Goal: Task Accomplishment & Management: Complete application form

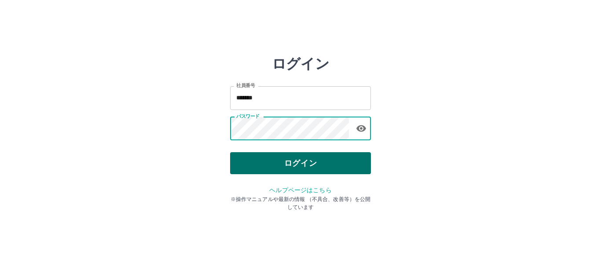
click at [311, 164] on button "ログイン" at bounding box center [300, 163] width 141 height 22
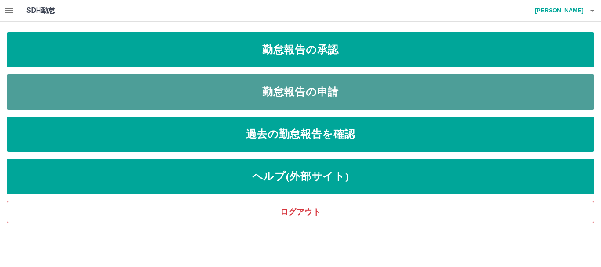
click at [303, 88] on link "勤怠報告の申請" at bounding box center [300, 91] width 587 height 35
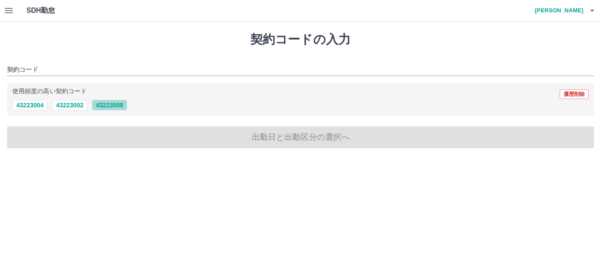
click at [116, 108] on button "43223008" at bounding box center [109, 105] width 35 height 11
type input "********"
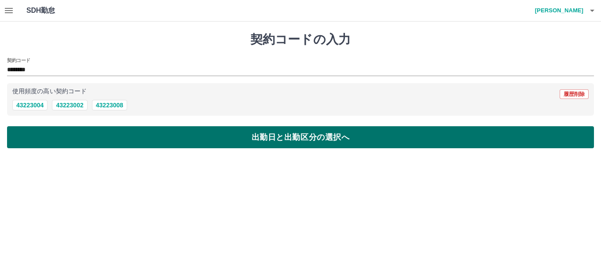
click at [294, 139] on button "出勤日と出勤区分の選択へ" at bounding box center [300, 137] width 587 height 22
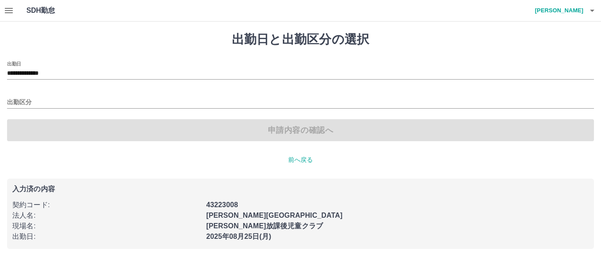
drag, startPoint x: 294, startPoint y: 139, endPoint x: 86, endPoint y: 119, distance: 209.0
drag, startPoint x: 86, startPoint y: 119, endPoint x: 80, endPoint y: 109, distance: 12.1
click at [80, 109] on div "**********" at bounding box center [300, 101] width 587 height 80
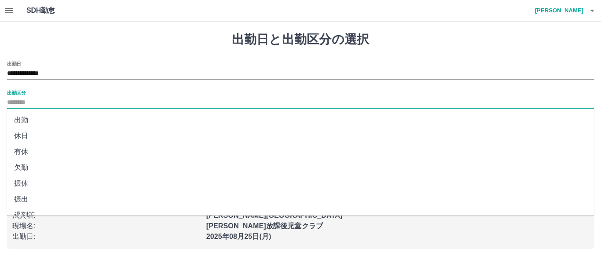
click at [65, 102] on input "出勤区分" at bounding box center [300, 102] width 587 height 11
click at [78, 77] on input "**********" at bounding box center [300, 73] width 587 height 11
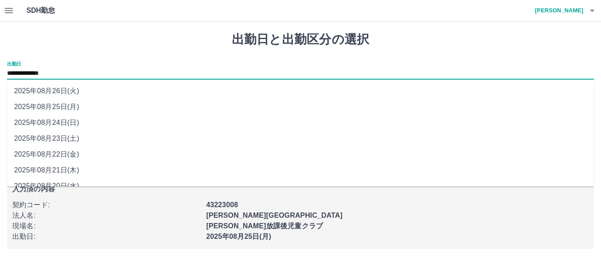
click at [66, 139] on li "2025年08月23日(土)" at bounding box center [300, 139] width 587 height 16
type input "**********"
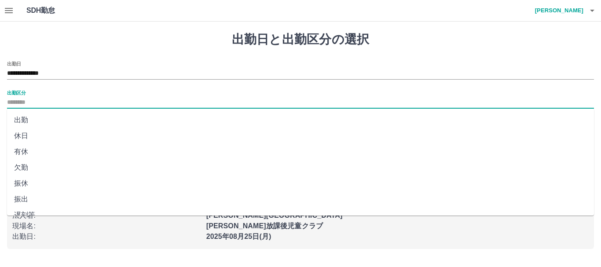
click at [48, 99] on input "出勤区分" at bounding box center [300, 102] width 587 height 11
click at [24, 135] on li "休日" at bounding box center [300, 136] width 587 height 16
type input "**"
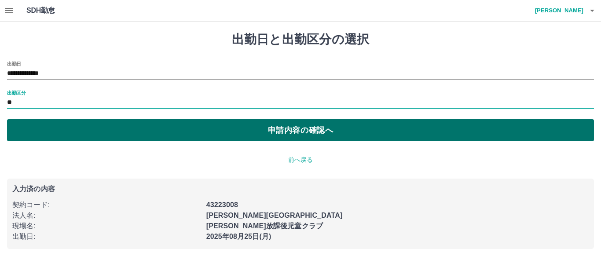
click at [292, 134] on button "申請内容の確認へ" at bounding box center [300, 130] width 587 height 22
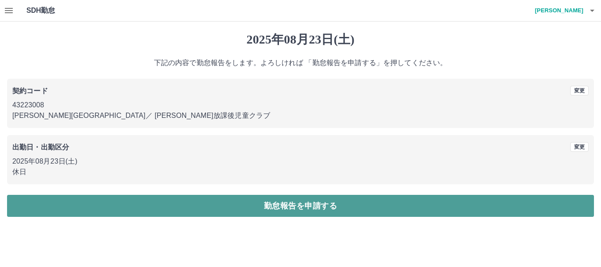
click at [303, 203] on button "勤怠報告を申請する" at bounding box center [300, 206] width 587 height 22
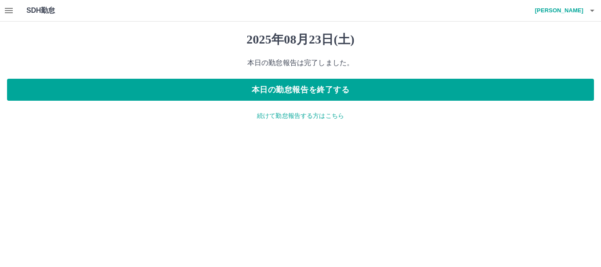
click at [282, 120] on p "続けて勤怠報告する方はこちら" at bounding box center [300, 115] width 587 height 9
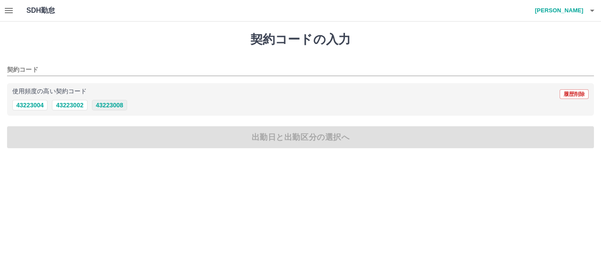
click at [117, 105] on button "43223008" at bounding box center [109, 105] width 35 height 11
type input "********"
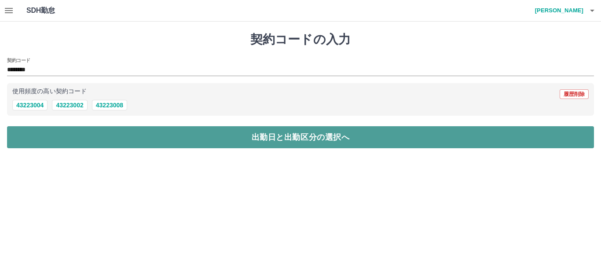
click at [320, 140] on button "出勤日と出勤区分の選択へ" at bounding box center [300, 137] width 587 height 22
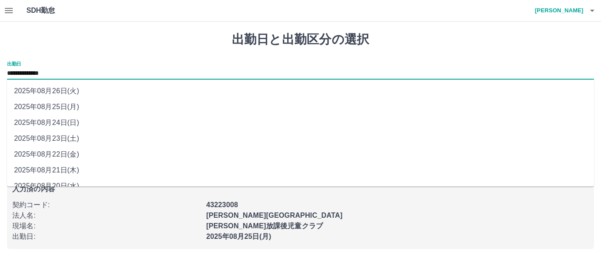
click at [85, 69] on input "**********" at bounding box center [300, 73] width 587 height 11
click at [60, 119] on li "2025年08月24日(日)" at bounding box center [300, 123] width 587 height 16
type input "**********"
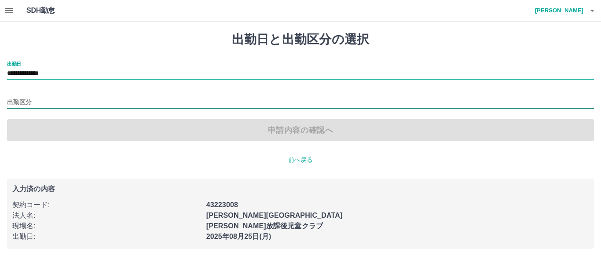
click at [46, 99] on input "出勤区分" at bounding box center [300, 102] width 587 height 11
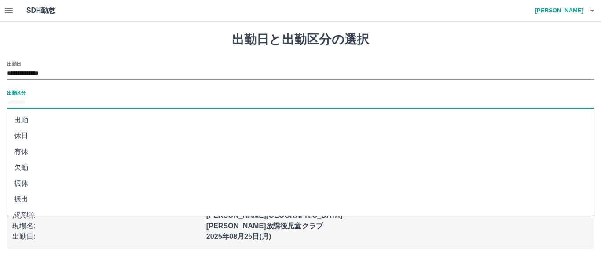
click at [29, 133] on li "休日" at bounding box center [300, 136] width 587 height 16
type input "**"
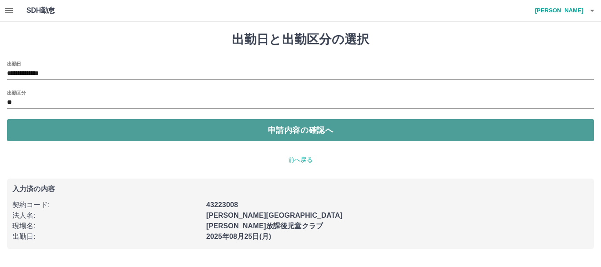
click at [322, 134] on button "申請内容の確認へ" at bounding box center [300, 130] width 587 height 22
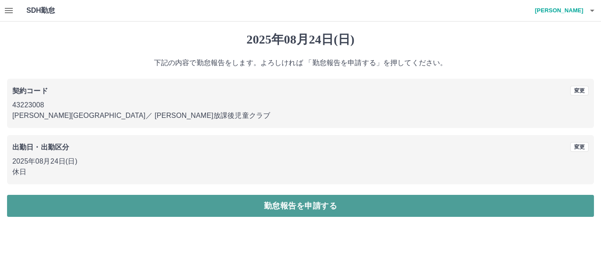
click at [292, 201] on button "勤怠報告を申請する" at bounding box center [300, 206] width 587 height 22
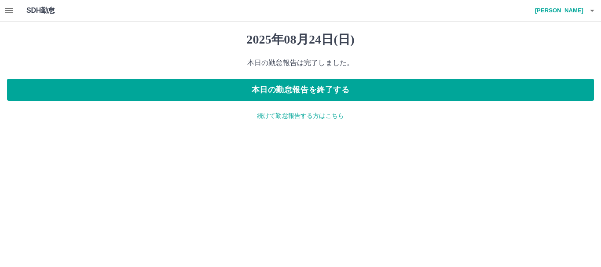
drag, startPoint x: 217, startPoint y: 183, endPoint x: 148, endPoint y: 133, distance: 85.1
click at [148, 131] on html "SDH勤怠 湯本　茂子 2025年08月24日(日) 本日の勤怠報告は完了しました。 本日の勤怠報告を終了する 続けて勤怠報告する方はこちら SDH勤怠" at bounding box center [300, 65] width 601 height 131
click at [301, 117] on p "続けて勤怠報告する方はこちら" at bounding box center [300, 115] width 587 height 9
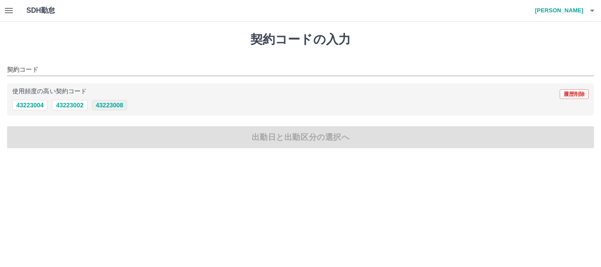
click at [116, 105] on button "43223008" at bounding box center [109, 105] width 35 height 11
type input "********"
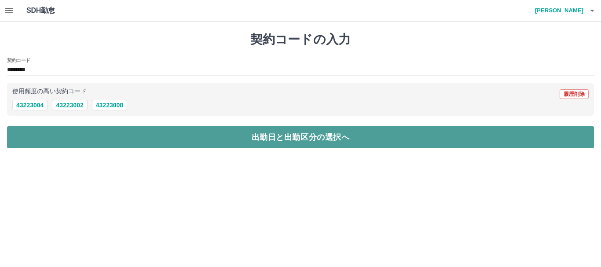
click at [281, 138] on button "出勤日と出勤区分の選択へ" at bounding box center [300, 137] width 587 height 22
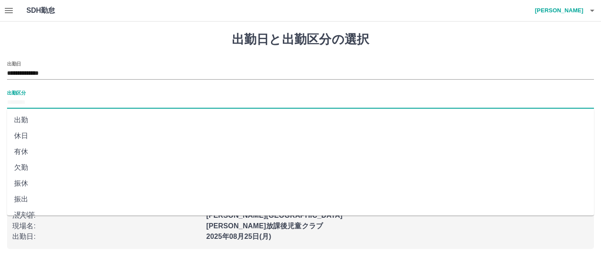
click at [51, 103] on input "出勤区分" at bounding box center [300, 102] width 587 height 11
click at [27, 117] on li "出勤" at bounding box center [300, 120] width 587 height 16
type input "**"
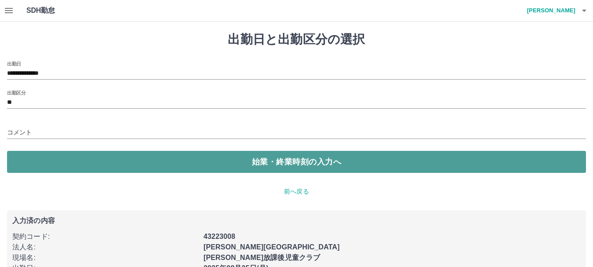
click at [266, 165] on button "始業・終業時刻の入力へ" at bounding box center [296, 162] width 579 height 22
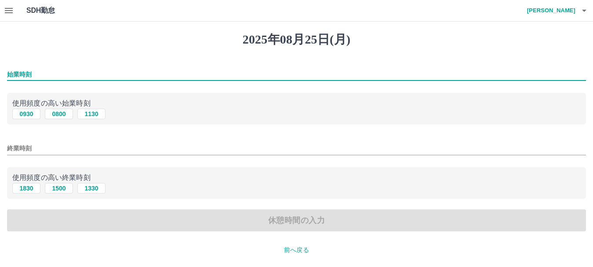
click at [45, 75] on input "始業時刻" at bounding box center [296, 74] width 579 height 13
type input "****"
click at [53, 135] on div "始業時刻 **** 使用頻度の高い始業時刻 0930 0800 1130 終業時刻 使用頻度の高い終業時刻 1830 1500 1330 休憩時間の入力" at bounding box center [296, 146] width 579 height 171
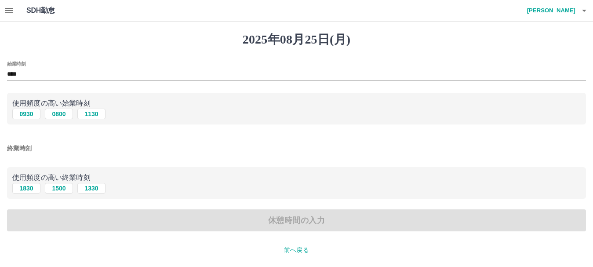
click at [50, 135] on div "終業時刻" at bounding box center [296, 145] width 579 height 21
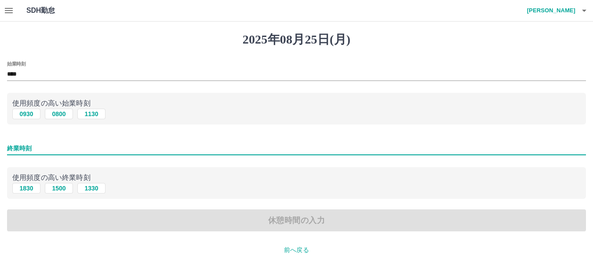
click at [37, 150] on input "終業時刻" at bounding box center [296, 148] width 579 height 13
type input "****"
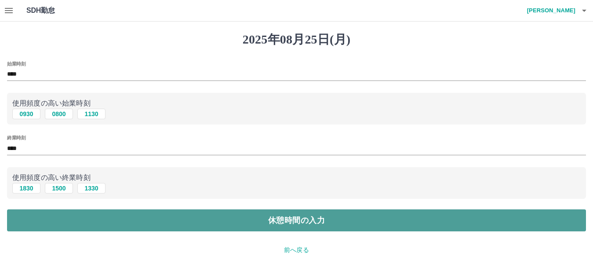
click at [268, 219] on button "休憩時間の入力" at bounding box center [296, 220] width 579 height 22
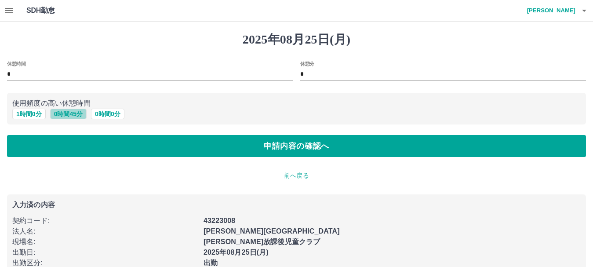
click at [70, 116] on button "0 時間 45 分" at bounding box center [68, 114] width 37 height 11
type input "**"
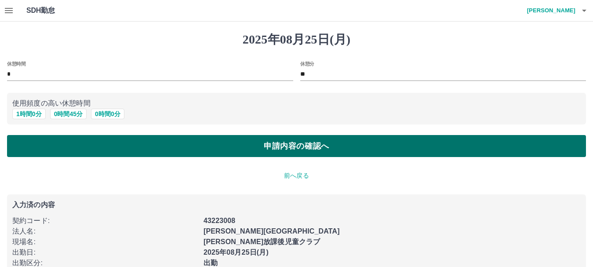
click at [306, 143] on button "申請内容の確認へ" at bounding box center [296, 146] width 579 height 22
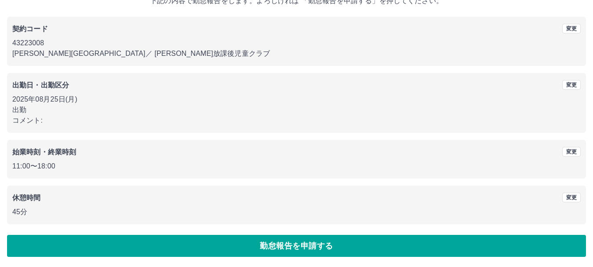
scroll to position [62, 0]
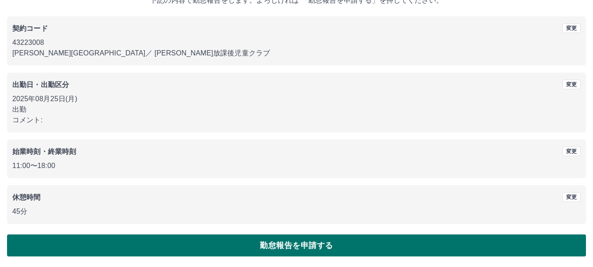
click at [300, 246] on button "勤怠報告を申請する" at bounding box center [296, 245] width 579 height 22
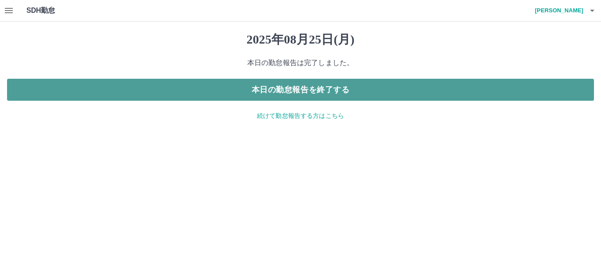
click at [321, 91] on button "本日の勤怠報告を終了する" at bounding box center [300, 90] width 587 height 22
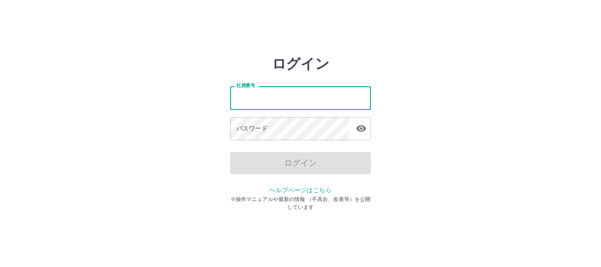
click at [279, 103] on input "社員番号" at bounding box center [300, 97] width 141 height 23
type input "*******"
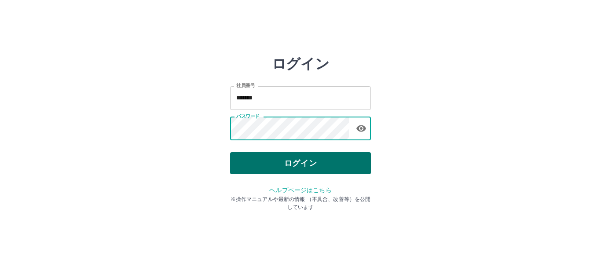
click at [297, 164] on button "ログイン" at bounding box center [300, 163] width 141 height 22
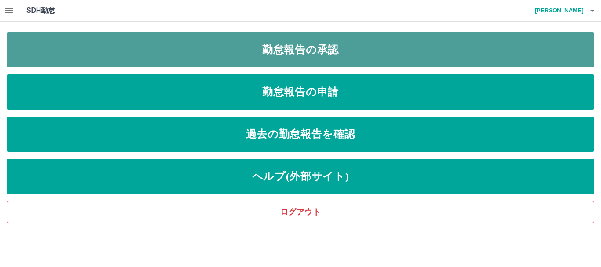
click at [311, 45] on link "勤怠報告の承認" at bounding box center [300, 49] width 587 height 35
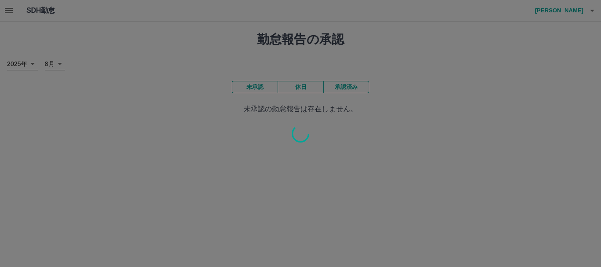
click at [324, 208] on div at bounding box center [300, 133] width 601 height 267
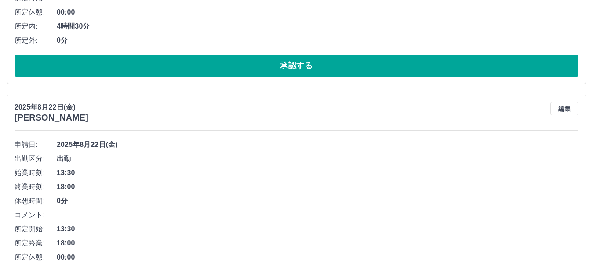
scroll to position [2141, 0]
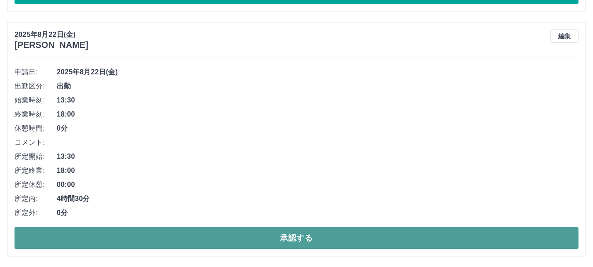
click at [299, 236] on button "承認する" at bounding box center [297, 238] width 564 height 22
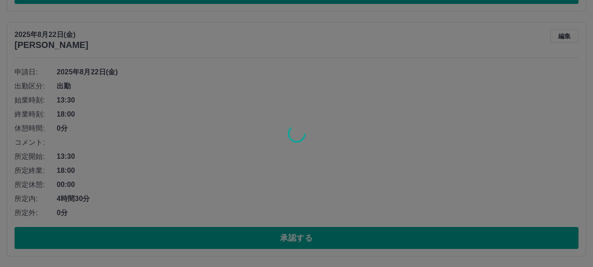
click at [297, 236] on div at bounding box center [296, 133] width 593 height 267
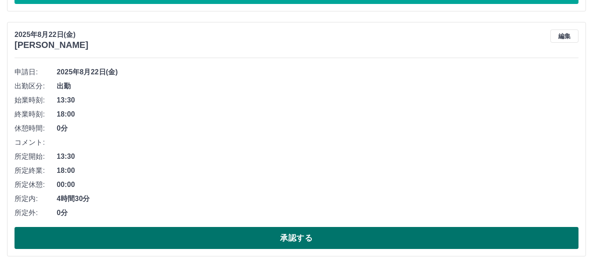
click at [295, 234] on button "承認する" at bounding box center [297, 238] width 564 height 22
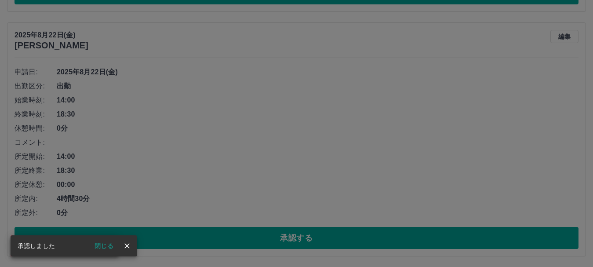
scroll to position [1896, 0]
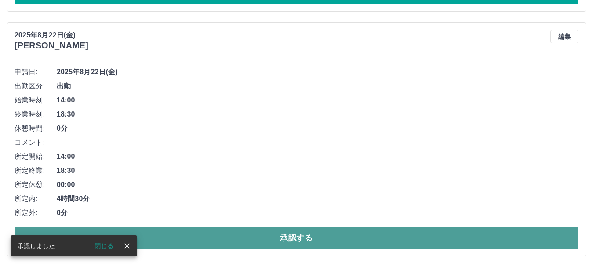
click at [294, 230] on button "承認する" at bounding box center [297, 238] width 564 height 22
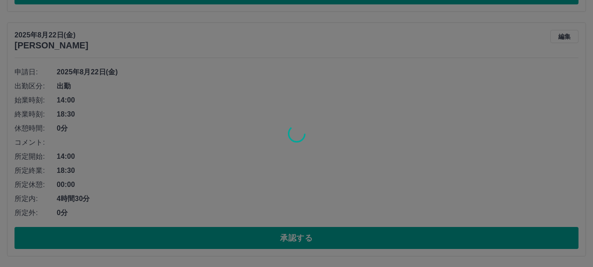
scroll to position [1651, 0]
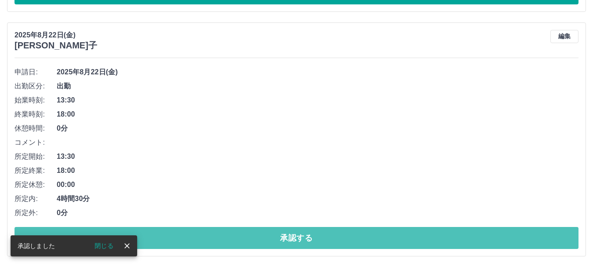
click at [296, 234] on button "承認する" at bounding box center [297, 238] width 564 height 22
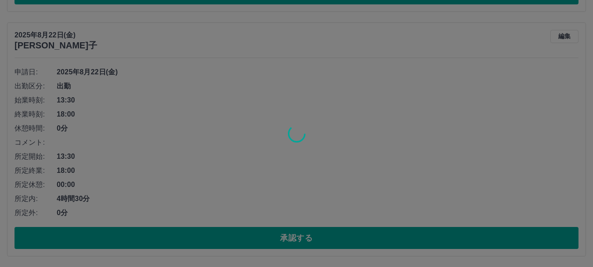
scroll to position [1407, 0]
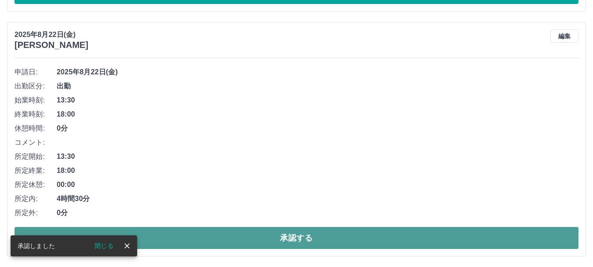
click at [296, 232] on button "承認する" at bounding box center [297, 238] width 564 height 22
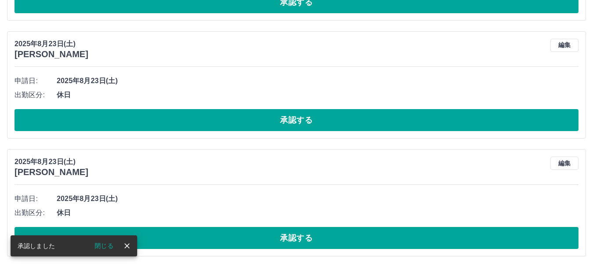
scroll to position [1162, 0]
click at [296, 238] on button "承認する" at bounding box center [297, 238] width 564 height 22
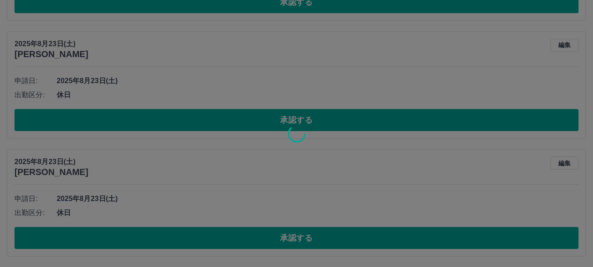
scroll to position [1044, 0]
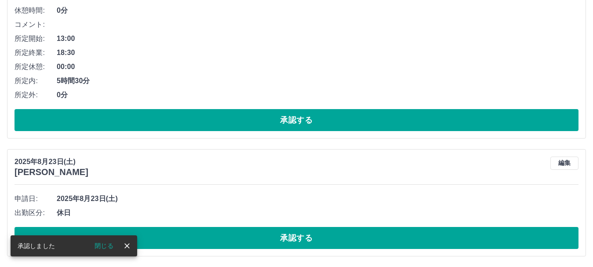
click at [296, 236] on button "承認する" at bounding box center [297, 238] width 564 height 22
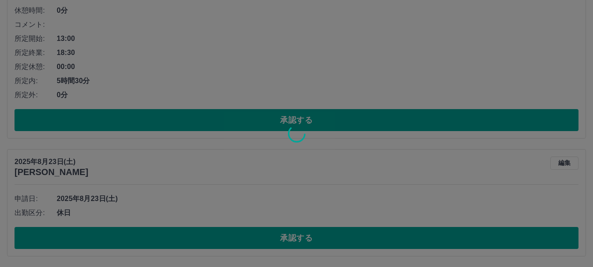
scroll to position [926, 0]
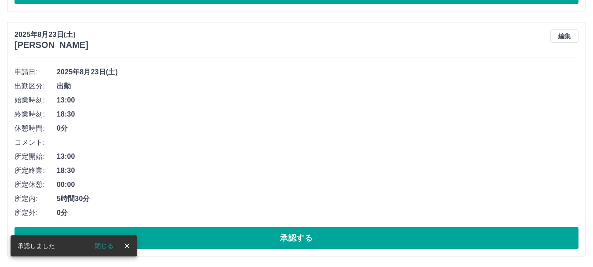
click at [296, 237] on button "承認する" at bounding box center [297, 238] width 564 height 22
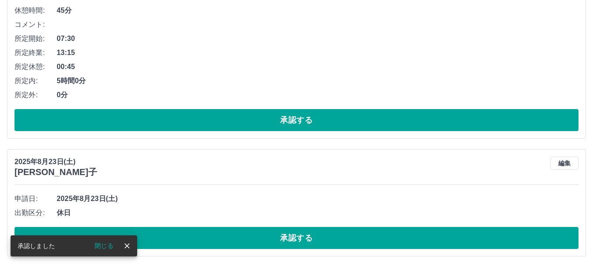
scroll to position [681, 0]
click at [295, 231] on button "承認する" at bounding box center [297, 238] width 564 height 22
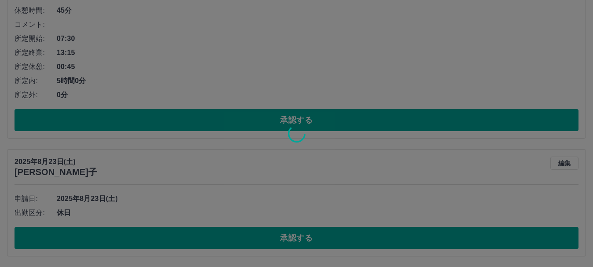
scroll to position [563, 0]
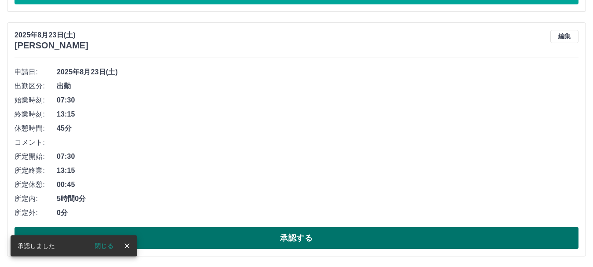
click at [299, 238] on button "承認する" at bounding box center [297, 238] width 564 height 22
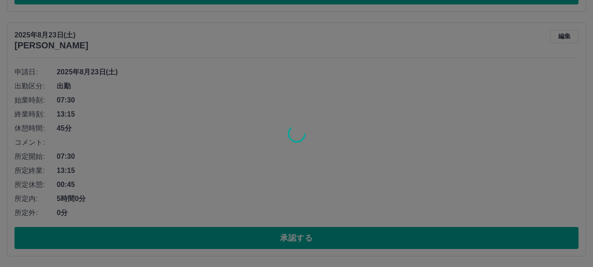
scroll to position [318, 0]
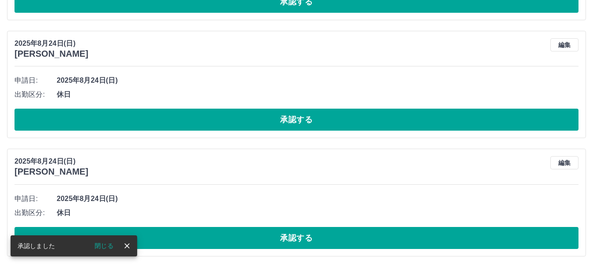
click at [299, 235] on button "承認する" at bounding box center [297, 238] width 564 height 22
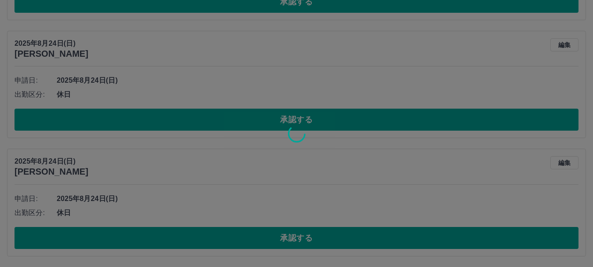
scroll to position [200, 0]
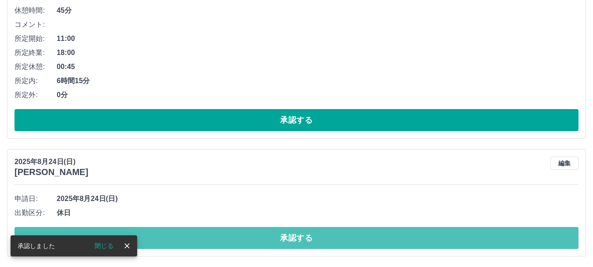
click at [299, 235] on button "承認する" at bounding box center [297, 238] width 564 height 22
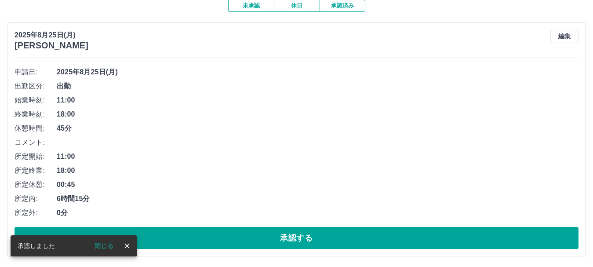
scroll to position [82, 0]
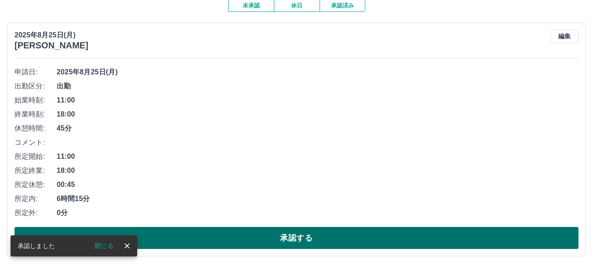
click at [289, 235] on button "承認する" at bounding box center [297, 238] width 564 height 22
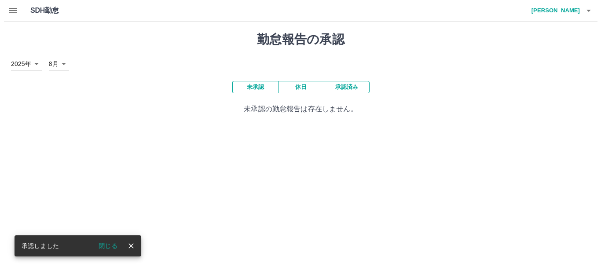
scroll to position [0, 0]
click at [11, 9] on icon "button" at bounding box center [9, 10] width 11 height 11
